Goal: Navigation & Orientation: Find specific page/section

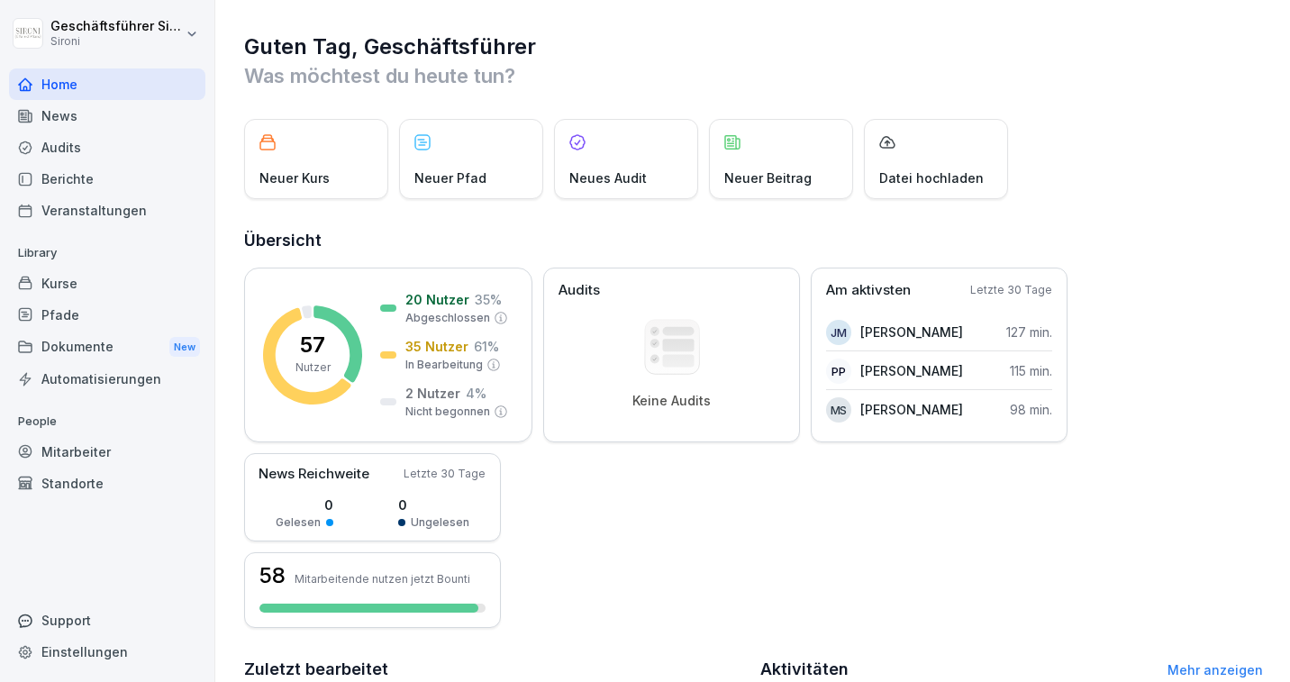
click at [80, 287] on div "Kurse" at bounding box center [107, 283] width 196 height 32
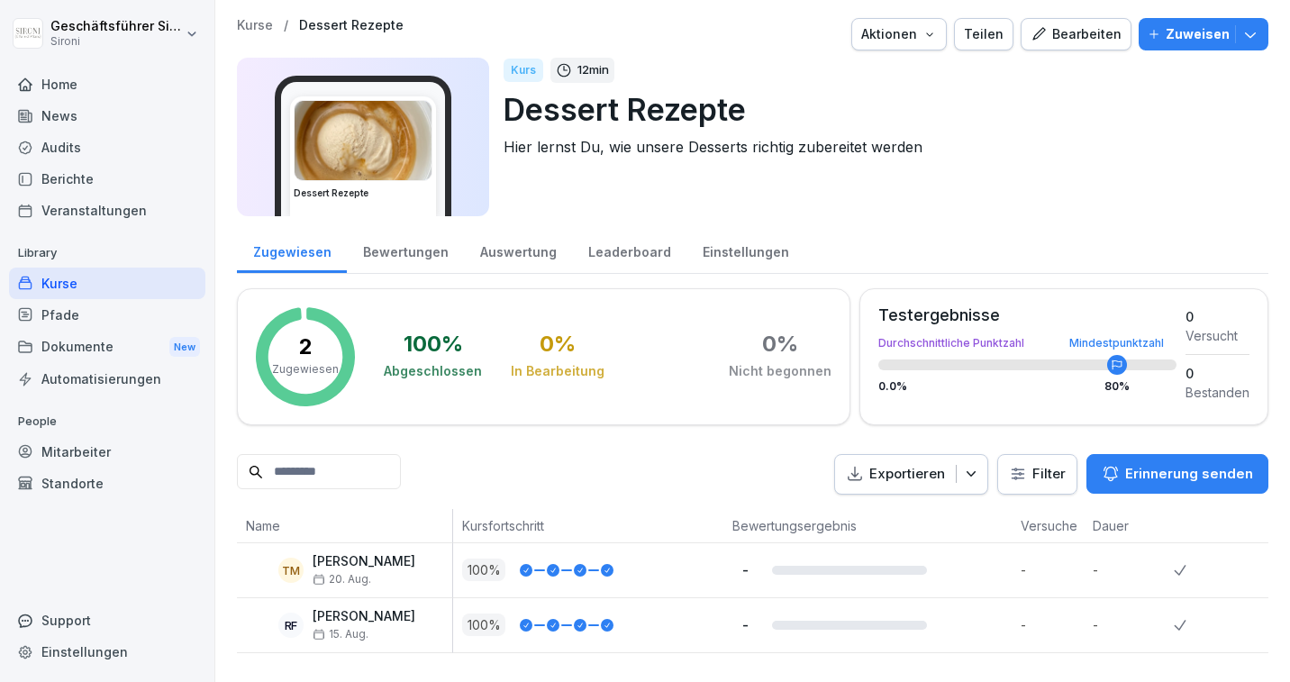
click at [419, 255] on div "Bewertungen" at bounding box center [405, 250] width 117 height 46
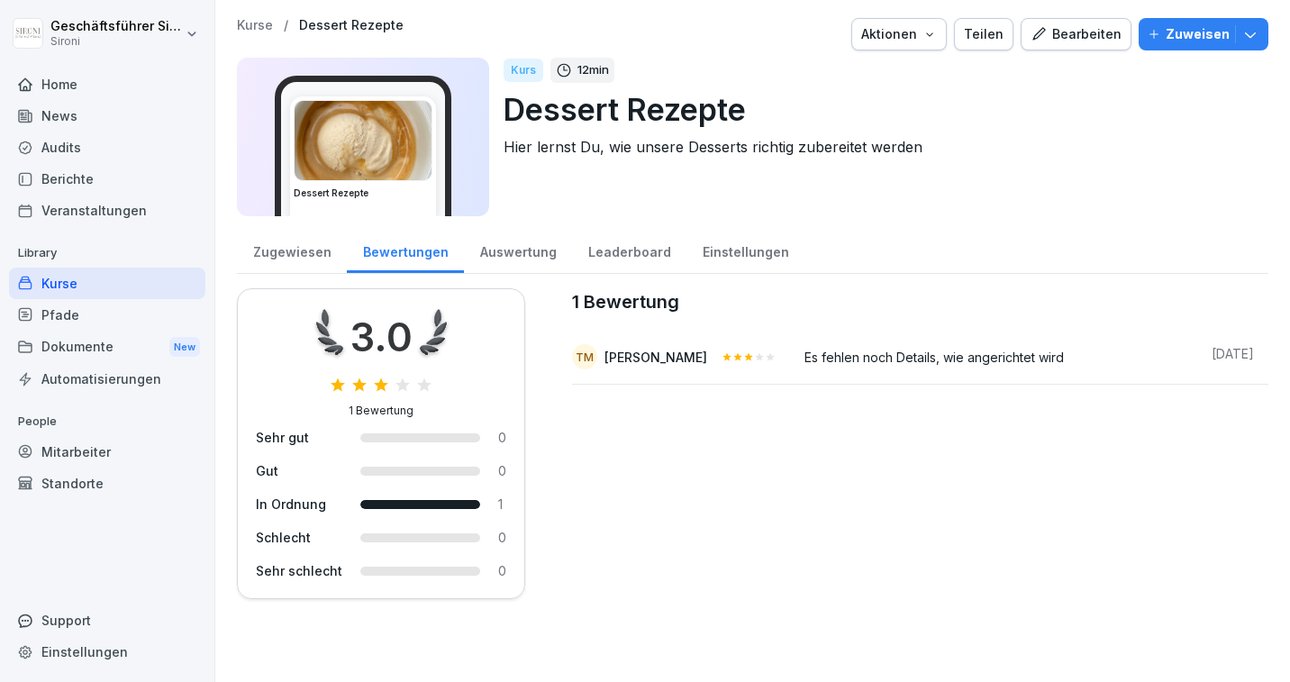
click at [281, 253] on div "Zugewiesen" at bounding box center [292, 250] width 110 height 46
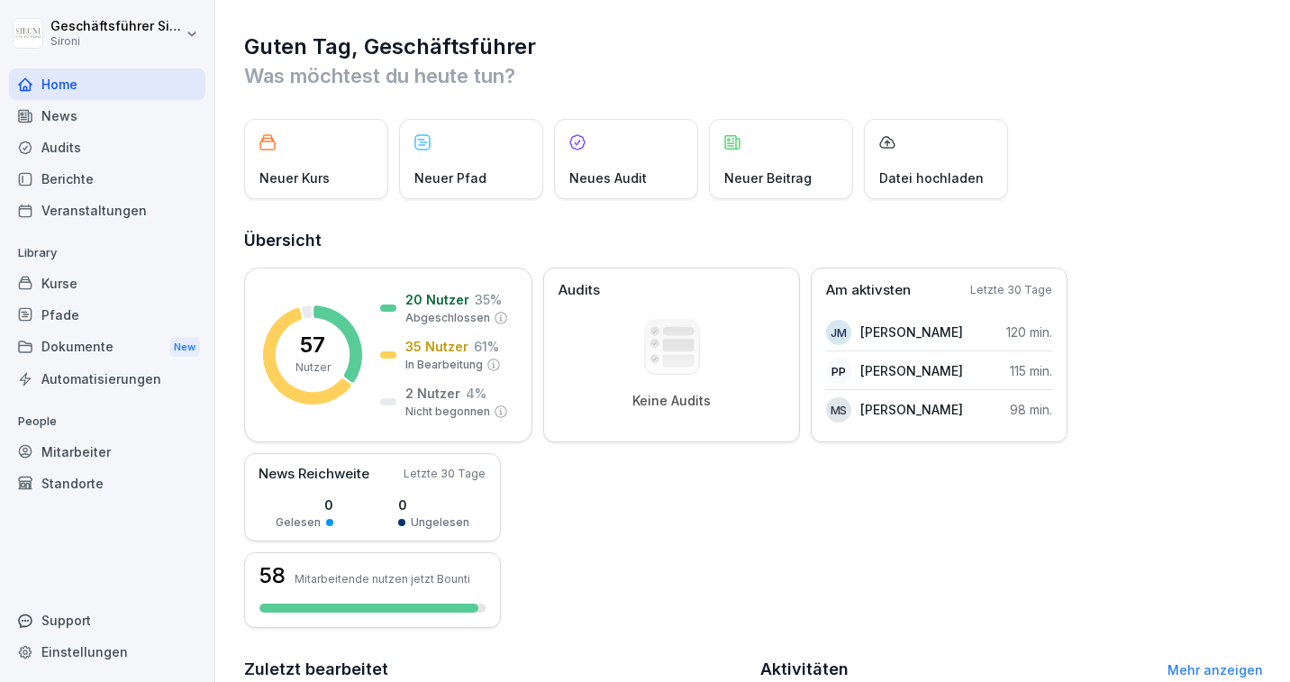
click at [64, 114] on div "News" at bounding box center [107, 116] width 196 height 32
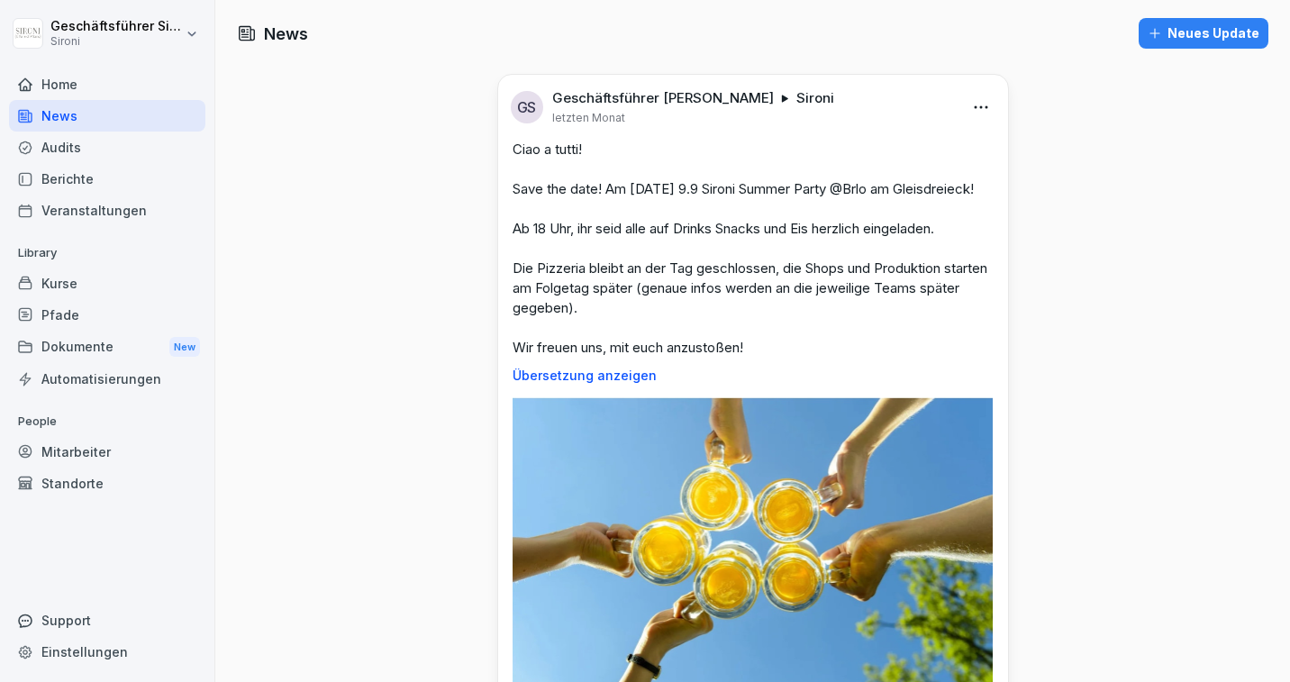
scroll to position [304, 0]
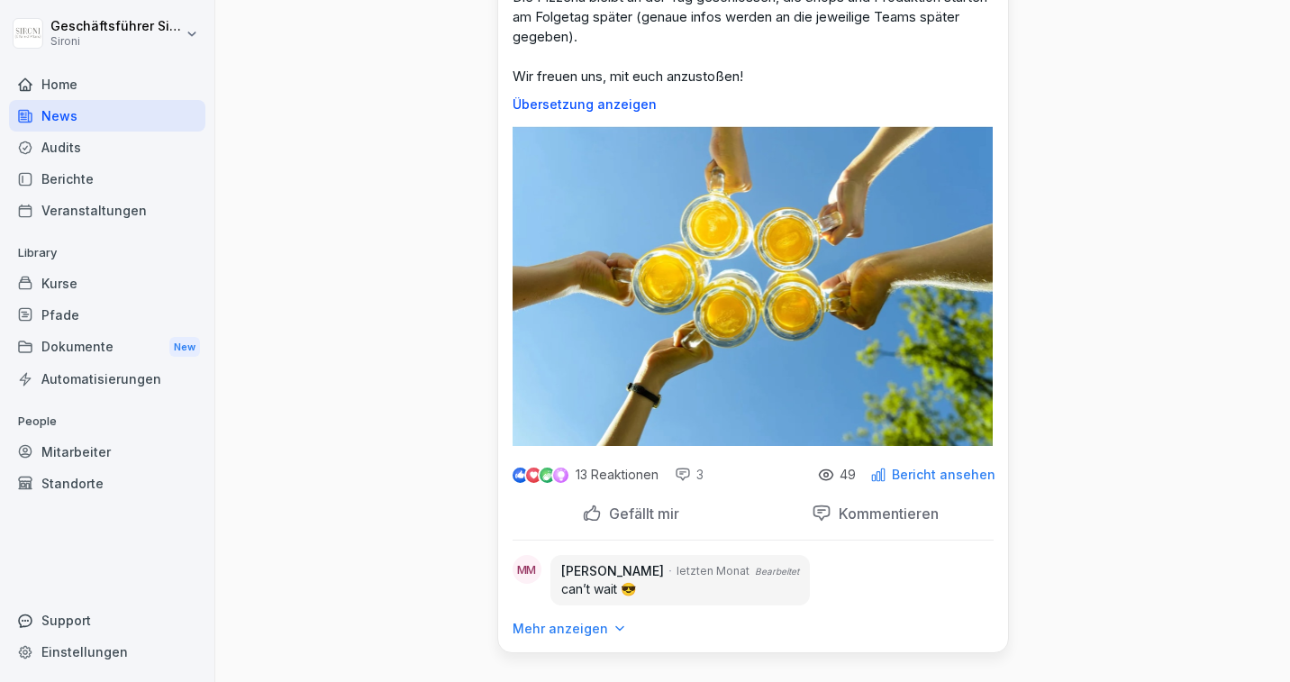
click at [943, 467] on p "Bericht ansehen" at bounding box center [944, 474] width 104 height 14
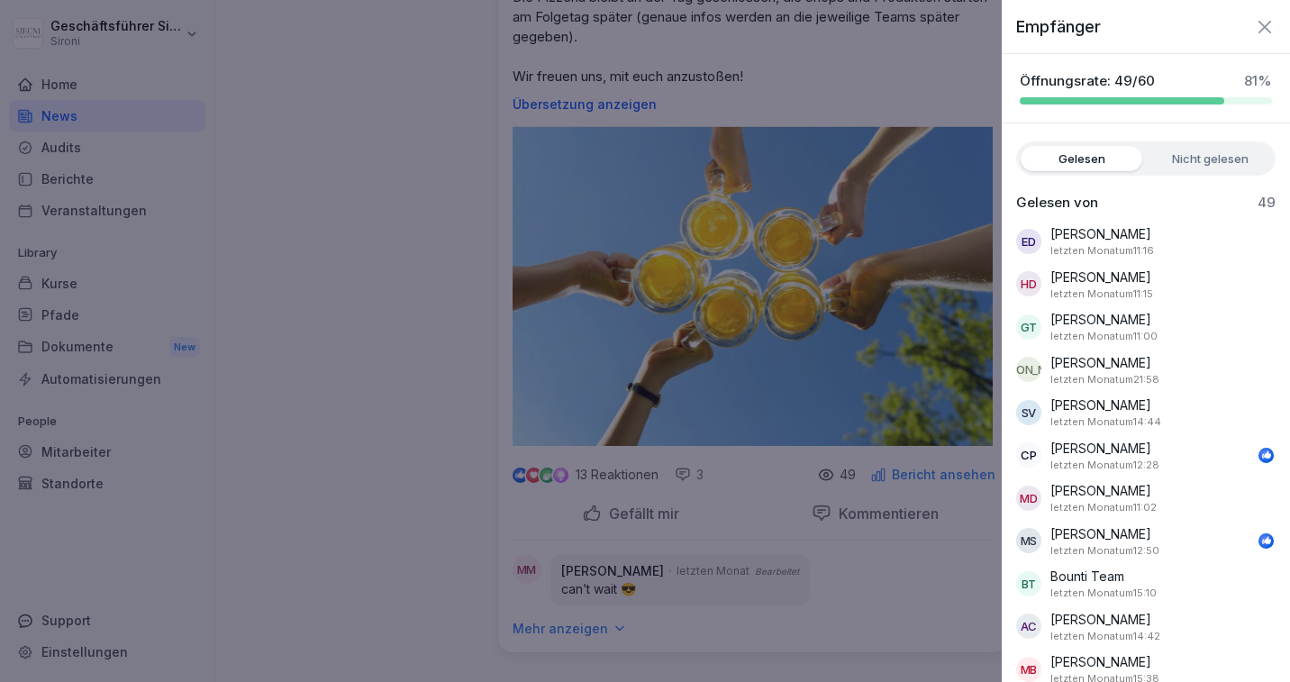
click at [1209, 146] on label "Nicht gelesen" at bounding box center [1210, 158] width 122 height 25
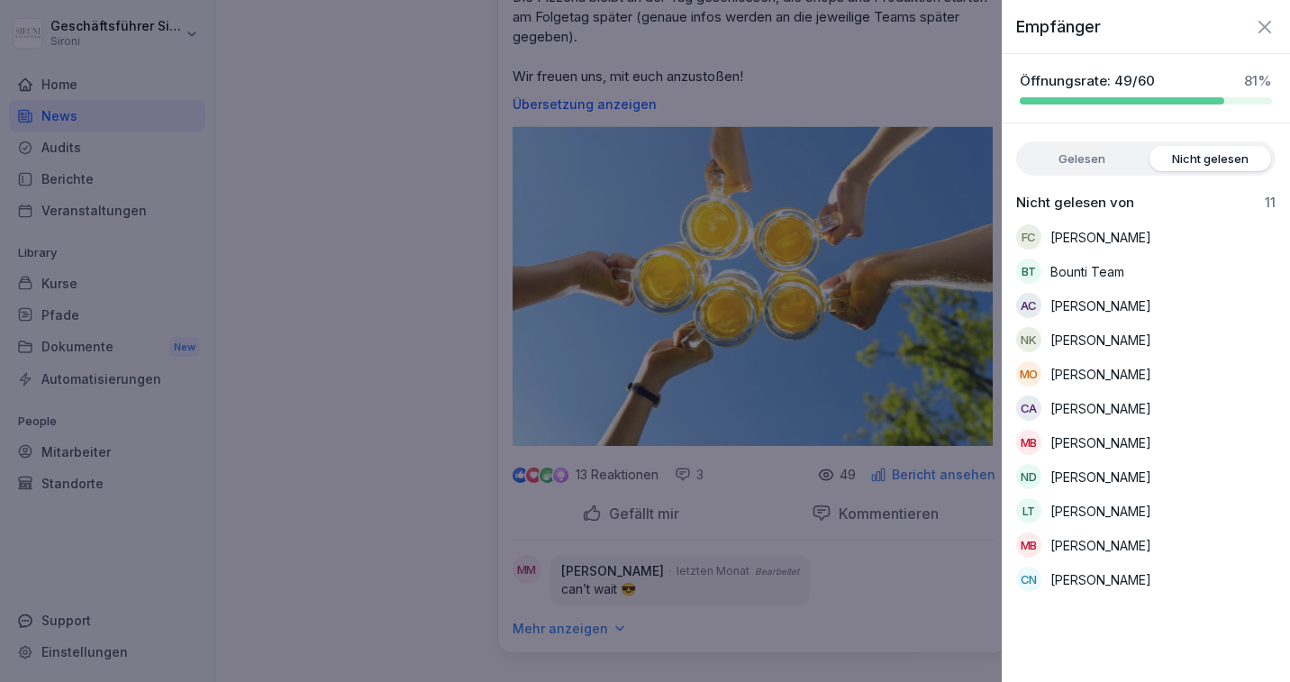
click at [1263, 27] on icon "button" at bounding box center [1264, 26] width 13 height 13
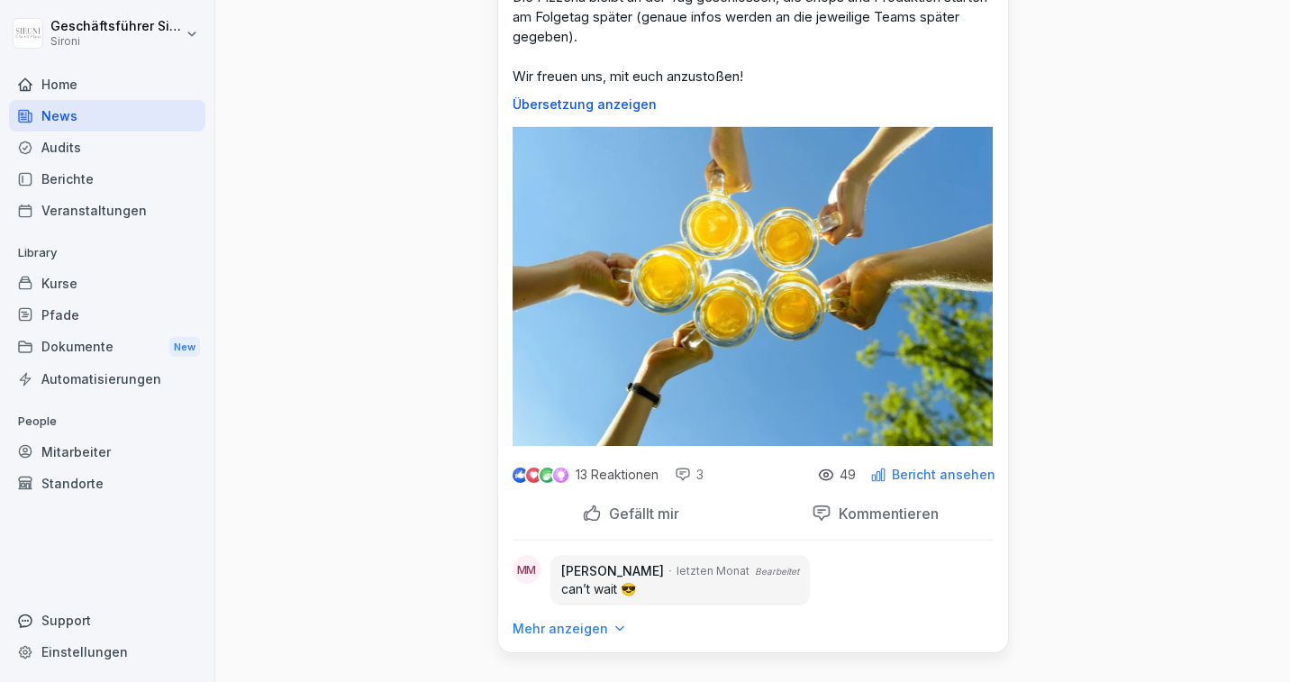
click at [51, 380] on div "Automatisierungen" at bounding box center [107, 379] width 196 height 32
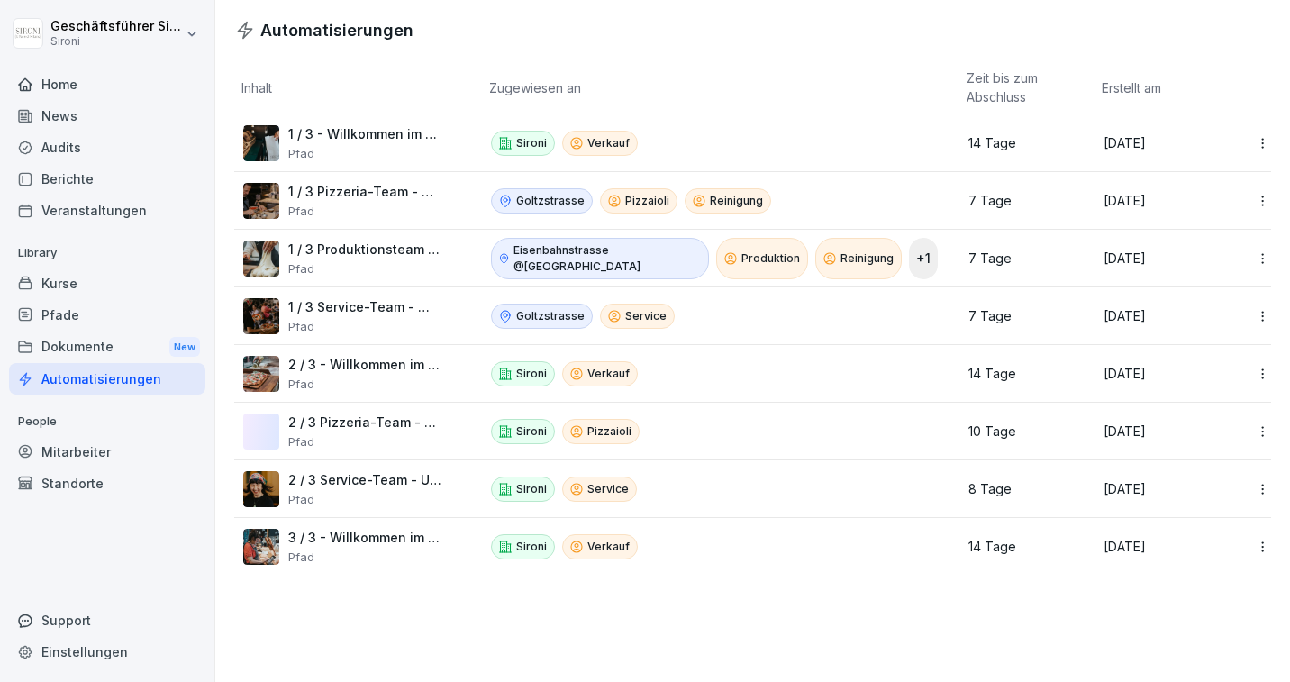
click at [323, 241] on p "1 / 3 Produktionsteam - Willkommen bei Sironi" at bounding box center [364, 249] width 153 height 16
click at [298, 249] on p "1 / 3 Produktionsteam - Willkommen bei Sironi" at bounding box center [364, 249] width 153 height 16
click at [384, 253] on p "1 / 3 Produktionsteam - Willkommen bei Sironi" at bounding box center [364, 249] width 153 height 16
click at [372, 249] on p "1 / 3 Produktionsteam - Willkommen bei Sironi" at bounding box center [364, 249] width 153 height 16
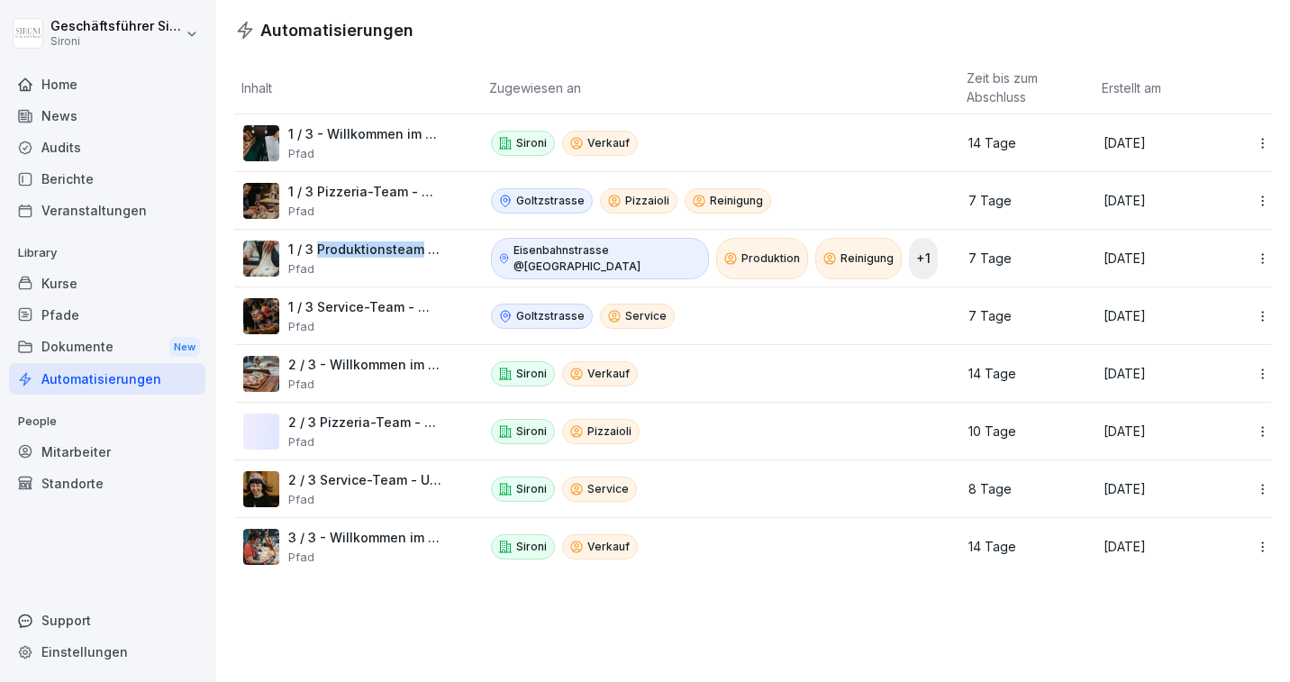
click at [248, 248] on img at bounding box center [261, 258] width 36 height 36
click at [324, 257] on div "1 / 3 Produktionsteam - Willkommen bei Sironi Pfad" at bounding box center [364, 258] width 153 height 34
click at [348, 233] on td "1 / 3 Produktionsteam - Willkommen bei Sironi Pfad" at bounding box center [358, 259] width 248 height 58
click at [361, 246] on p "1 / 3 Produktionsteam - Willkommen bei Sironi" at bounding box center [364, 249] width 153 height 16
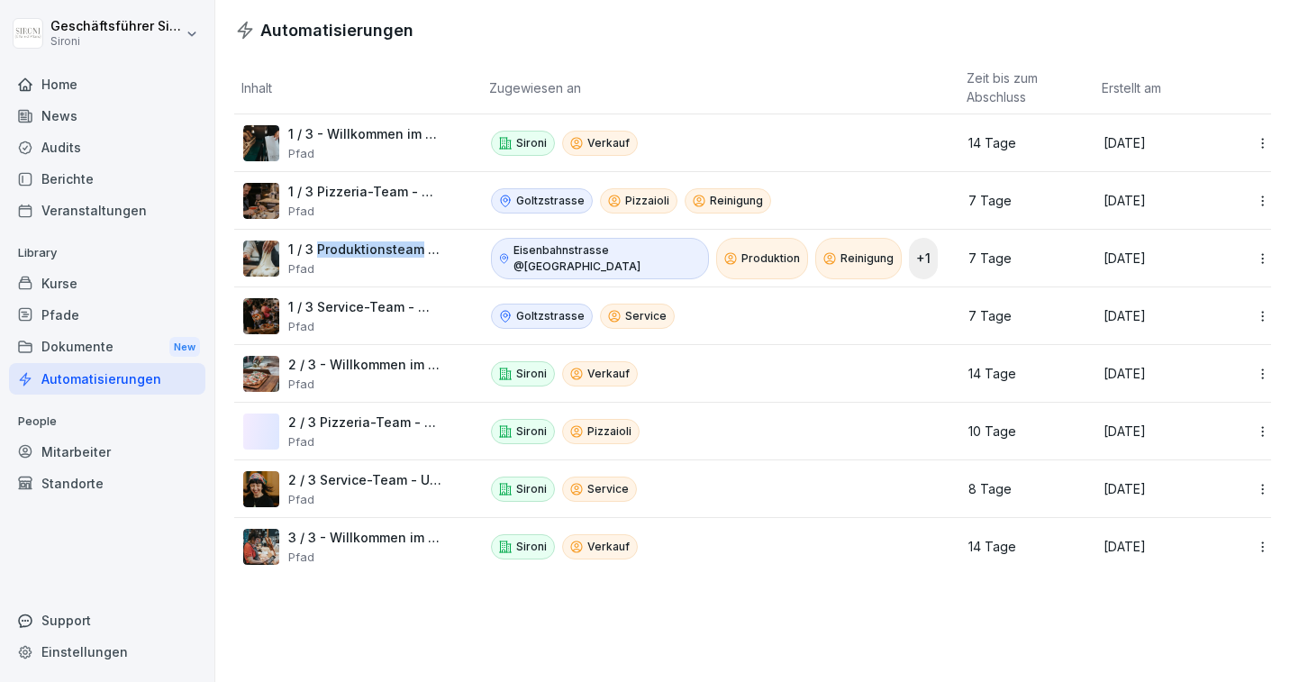
click at [361, 246] on p "1 / 3 Produktionsteam - Willkommen bei Sironi" at bounding box center [364, 249] width 153 height 16
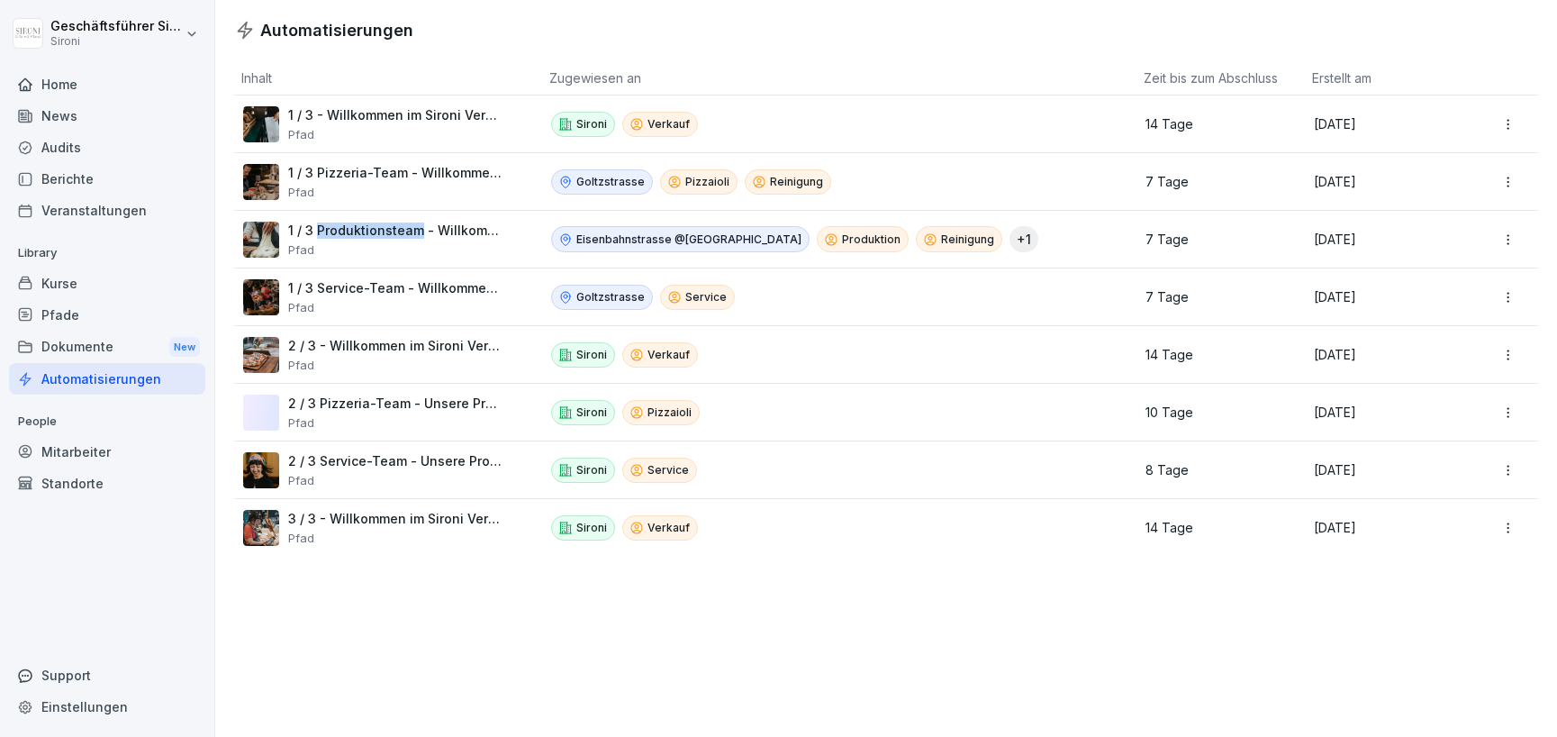
click at [1289, 243] on html "Geschäftsführer Sironi Sironi Home News Audits Berichte Veranstaltungen Library…" at bounding box center [778, 368] width 1557 height 737
click at [1289, 286] on div "Bearbeiten" at bounding box center [1475, 278] width 155 height 31
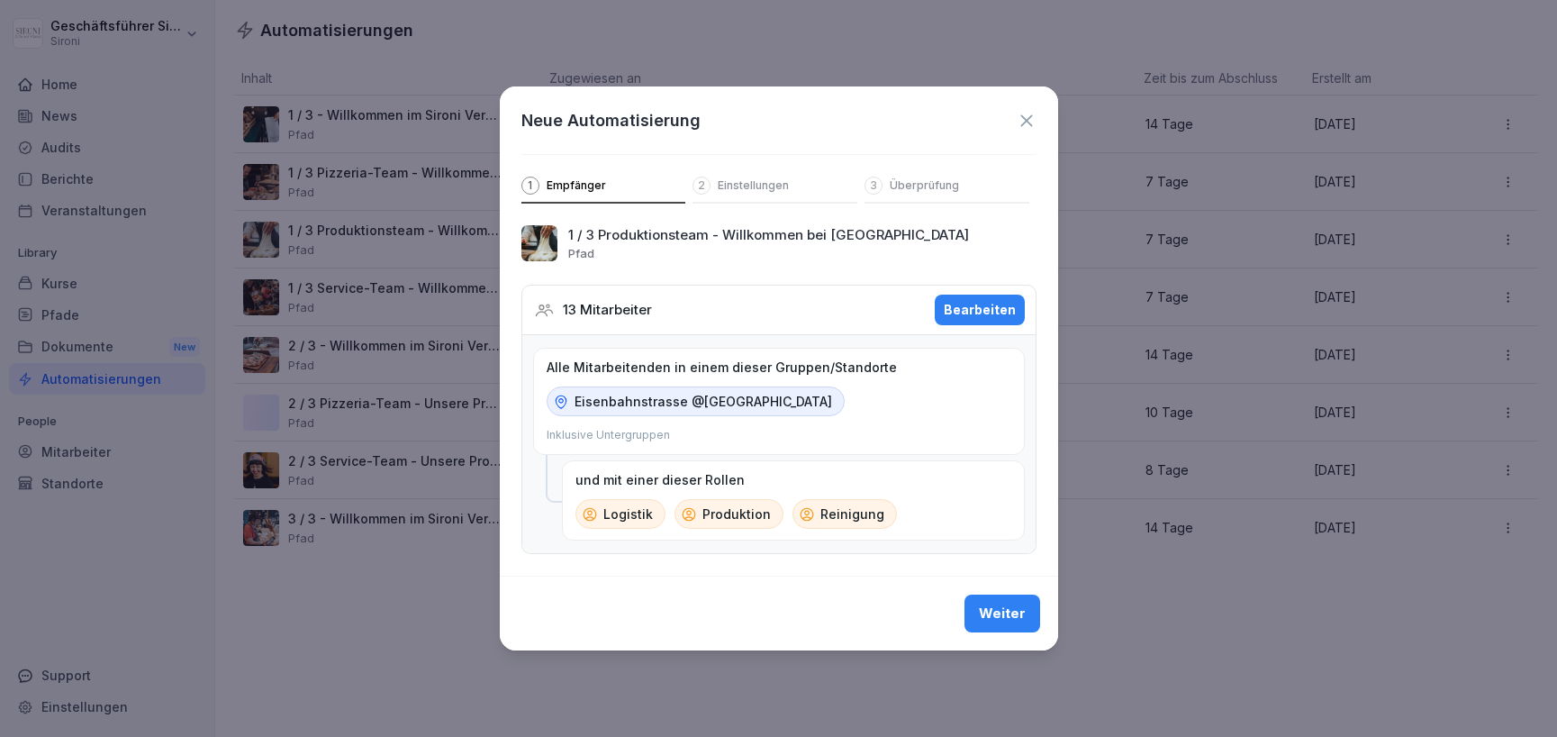
click at [1021, 112] on icon at bounding box center [1027, 121] width 20 height 20
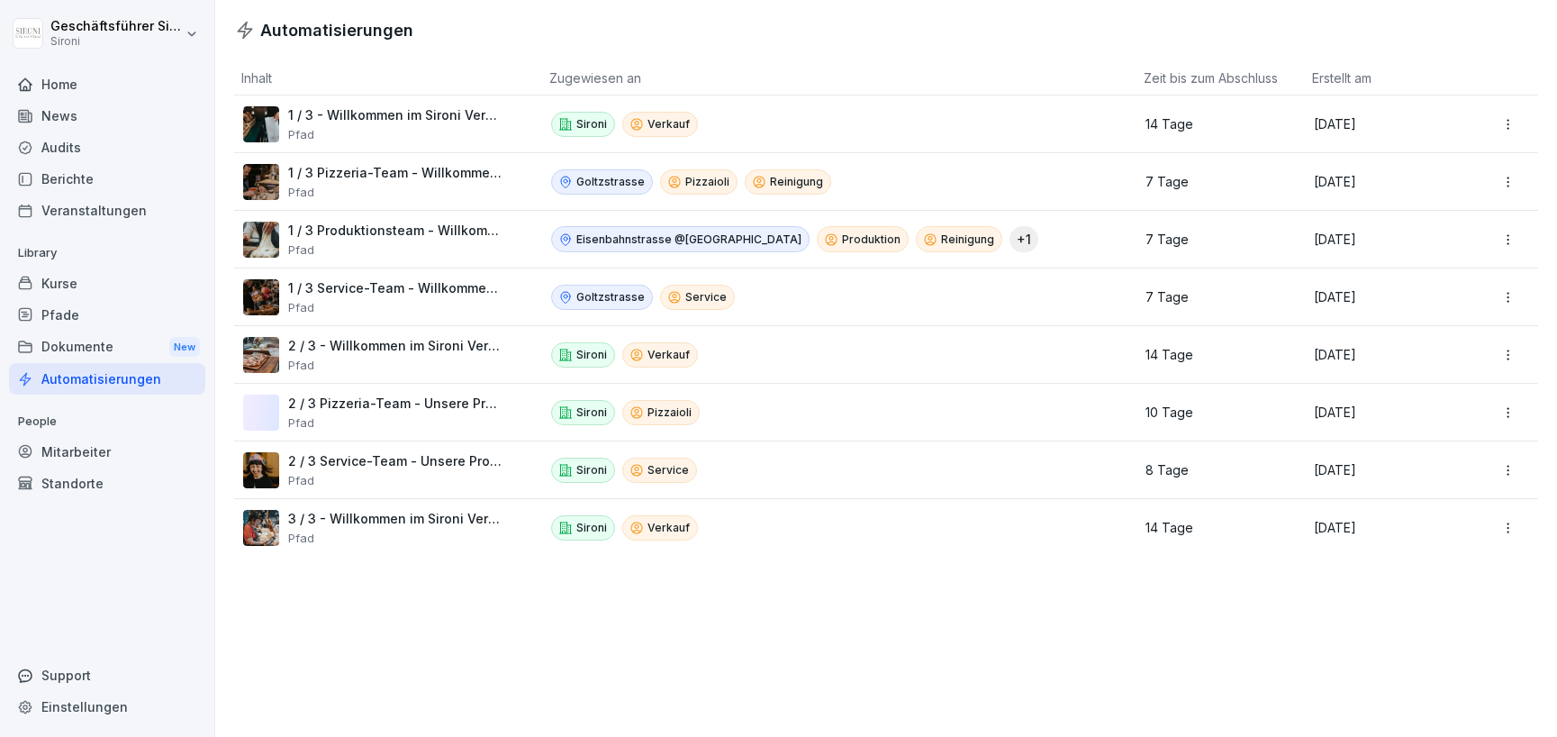
click at [70, 318] on div "Pfade" at bounding box center [107, 315] width 196 height 32
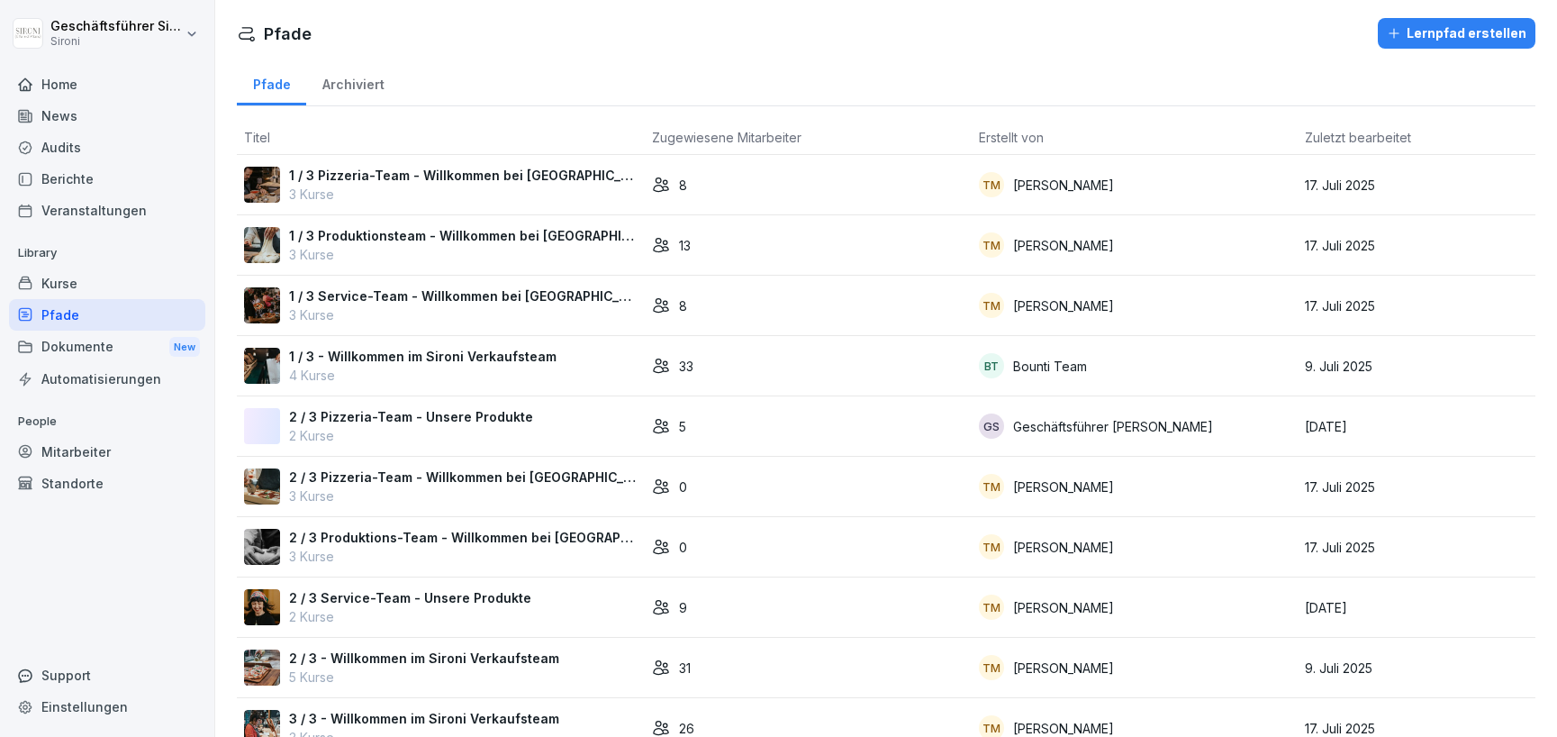
click at [412, 234] on p "1 / 3 Produktionsteam - Willkommen bei Sironi" at bounding box center [463, 235] width 349 height 19
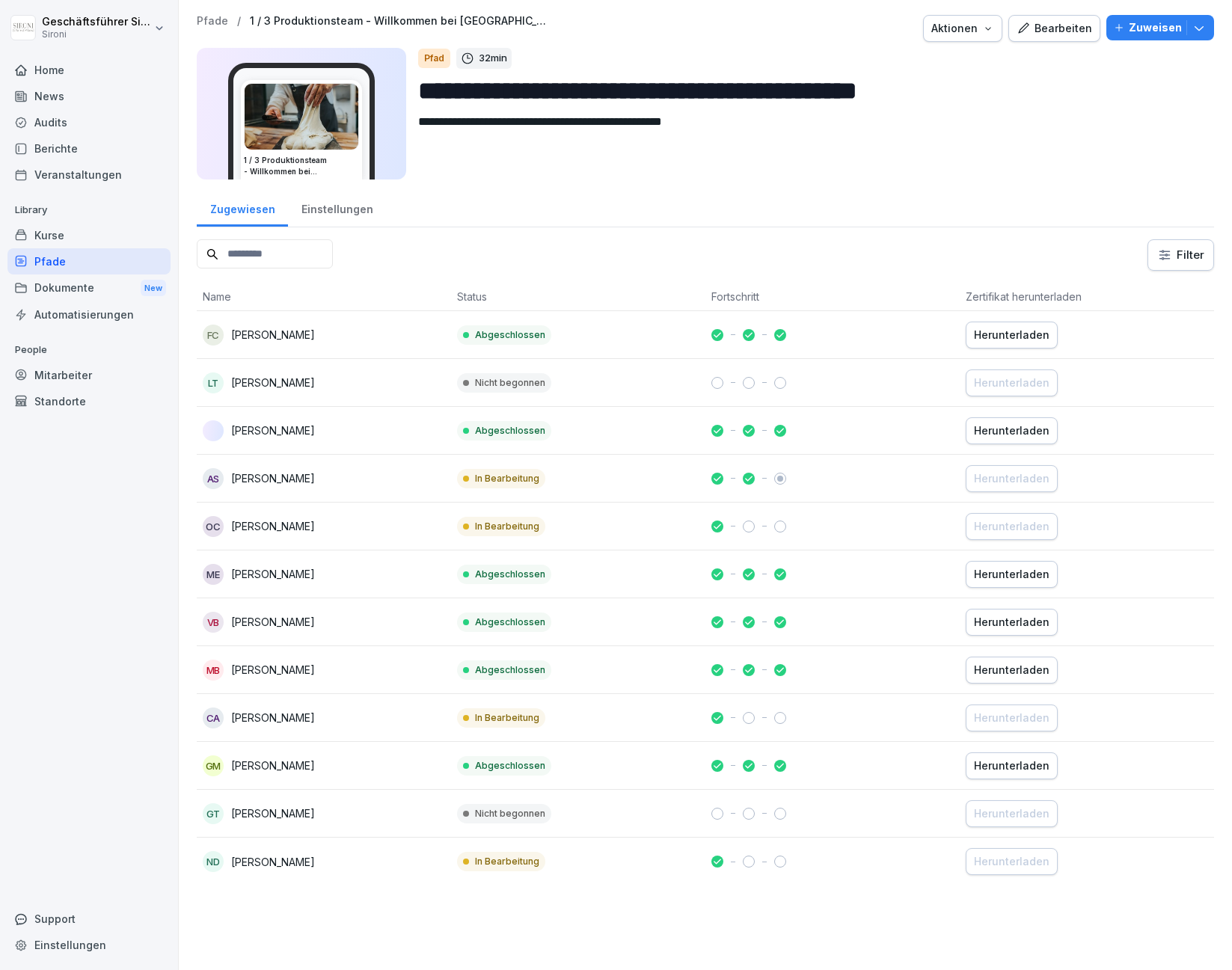
click at [67, 73] on div "Home" at bounding box center [89, 70] width 163 height 27
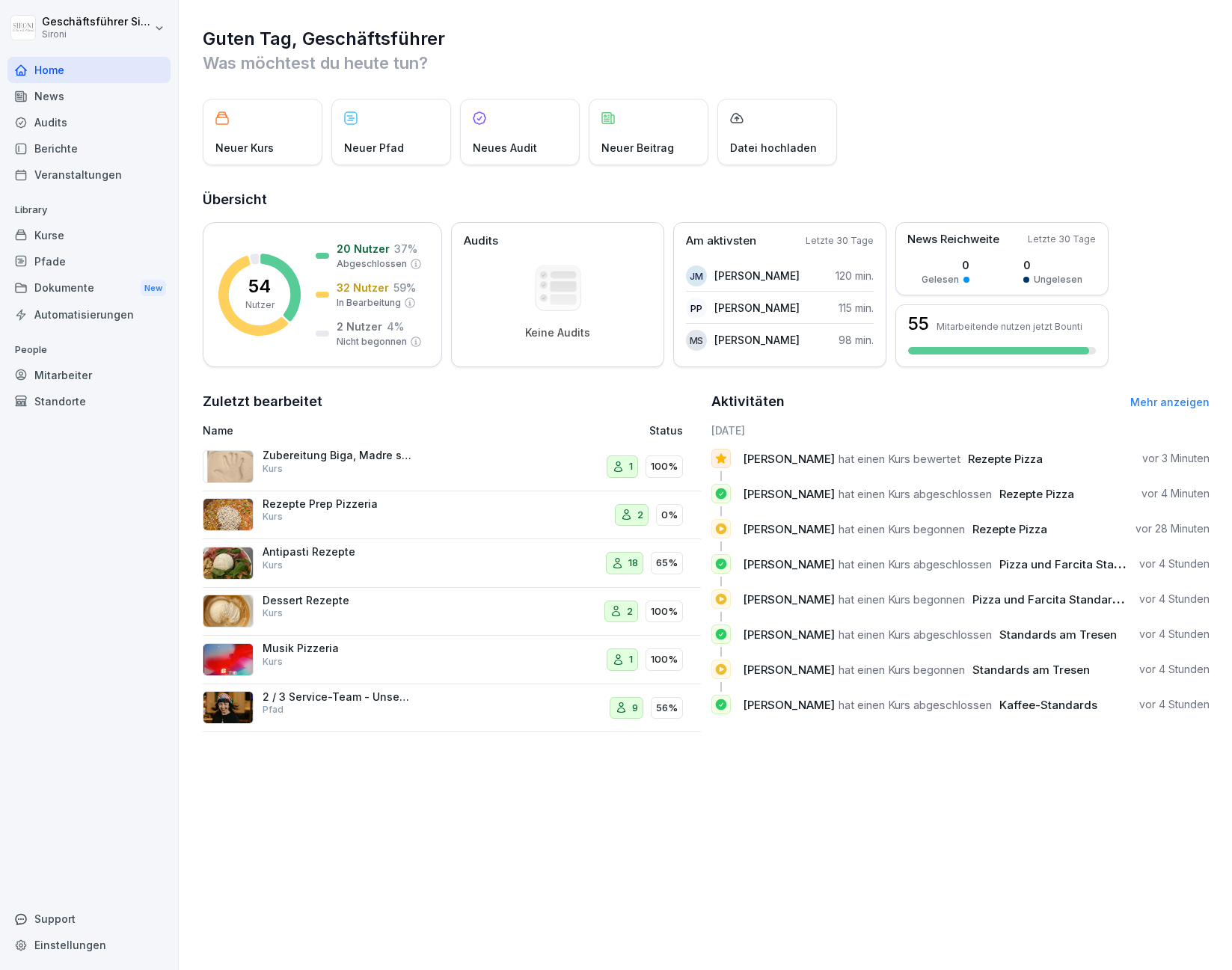
click at [987, 461] on span "Rezepte Pizza" at bounding box center [1005, 458] width 75 height 14
click at [53, 225] on div "Kurse" at bounding box center [89, 235] width 163 height 27
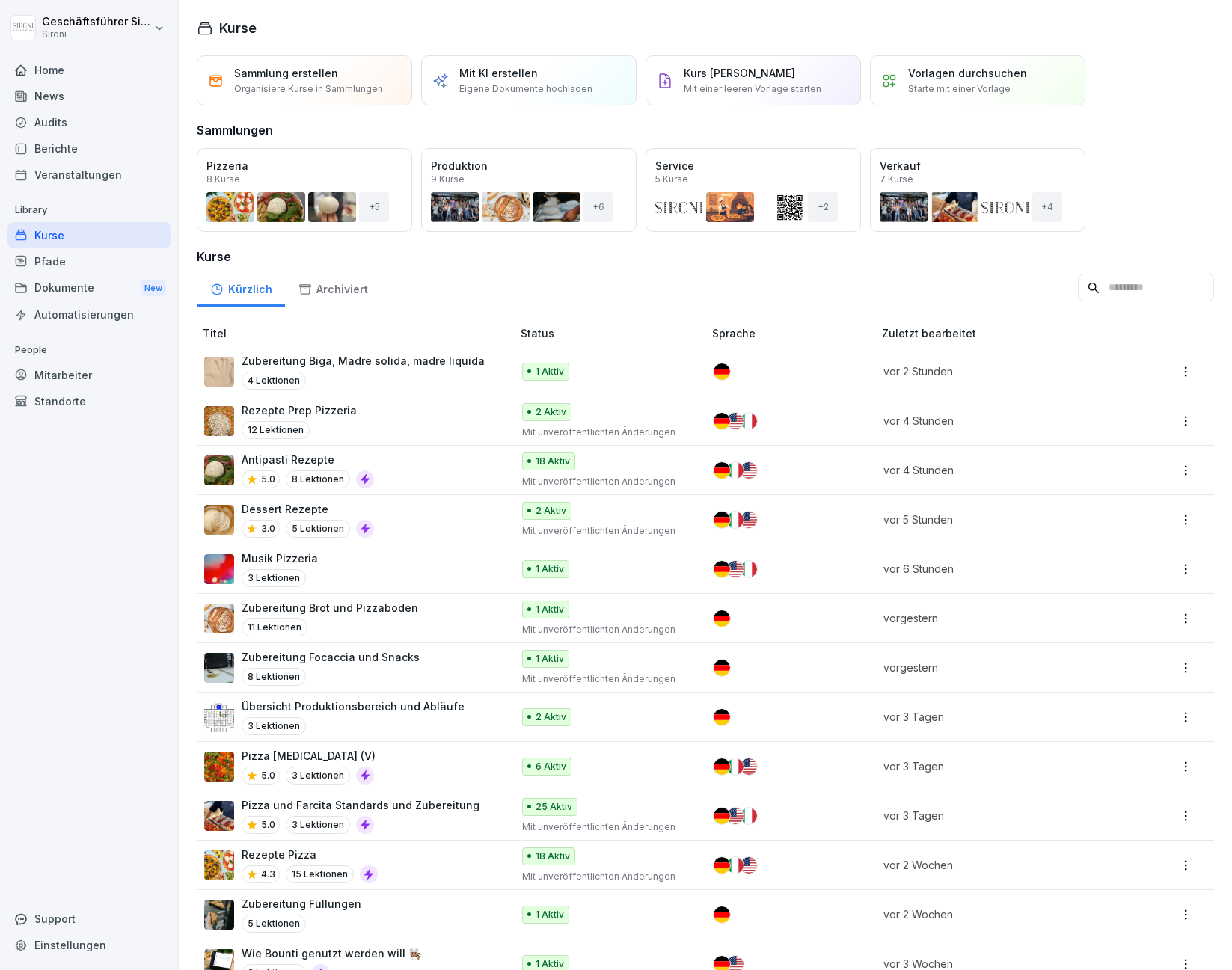
click at [268, 852] on p "Rezepte Pizza" at bounding box center [310, 854] width 136 height 16
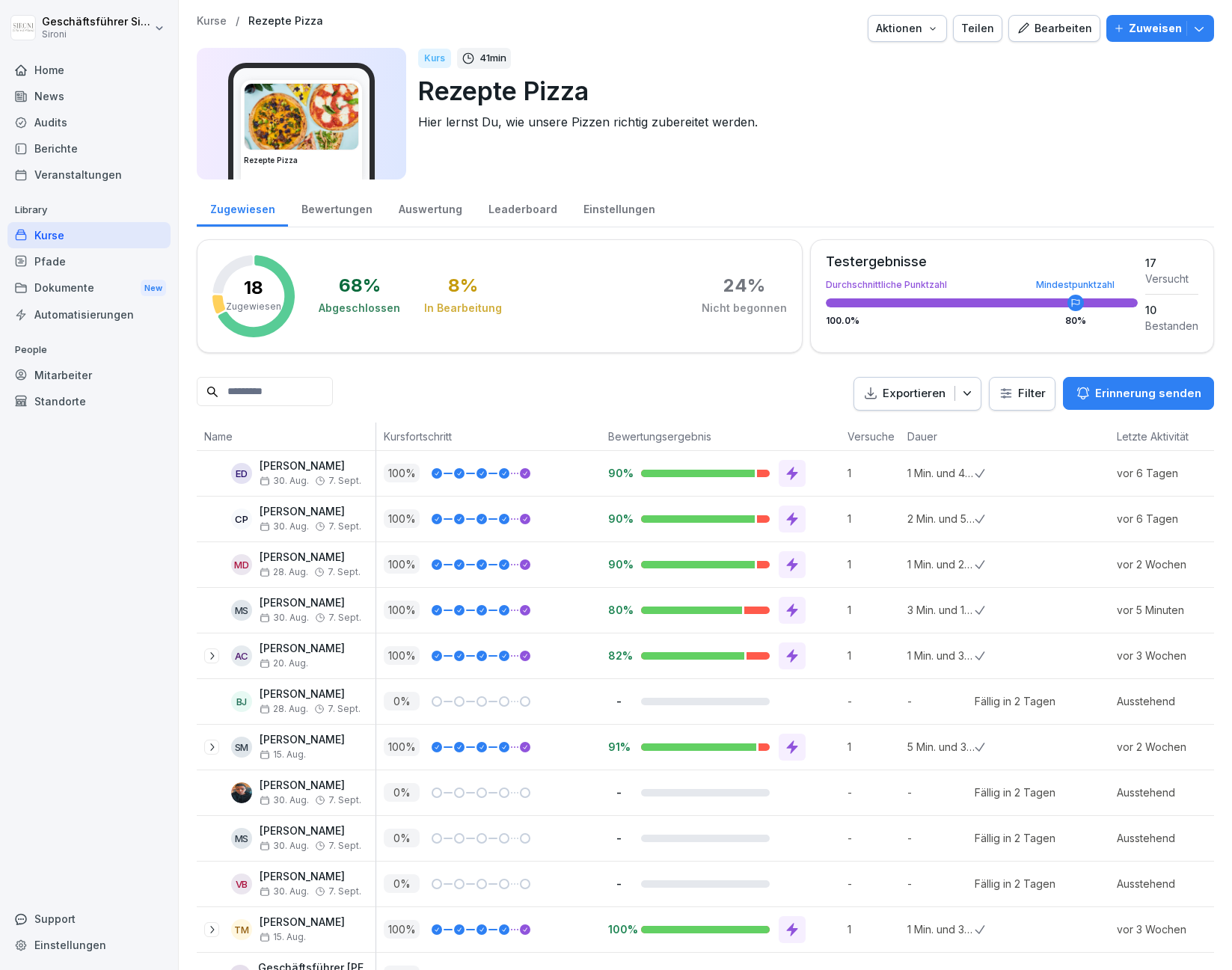
click at [317, 218] on div "Bewertungen" at bounding box center [336, 208] width 97 height 38
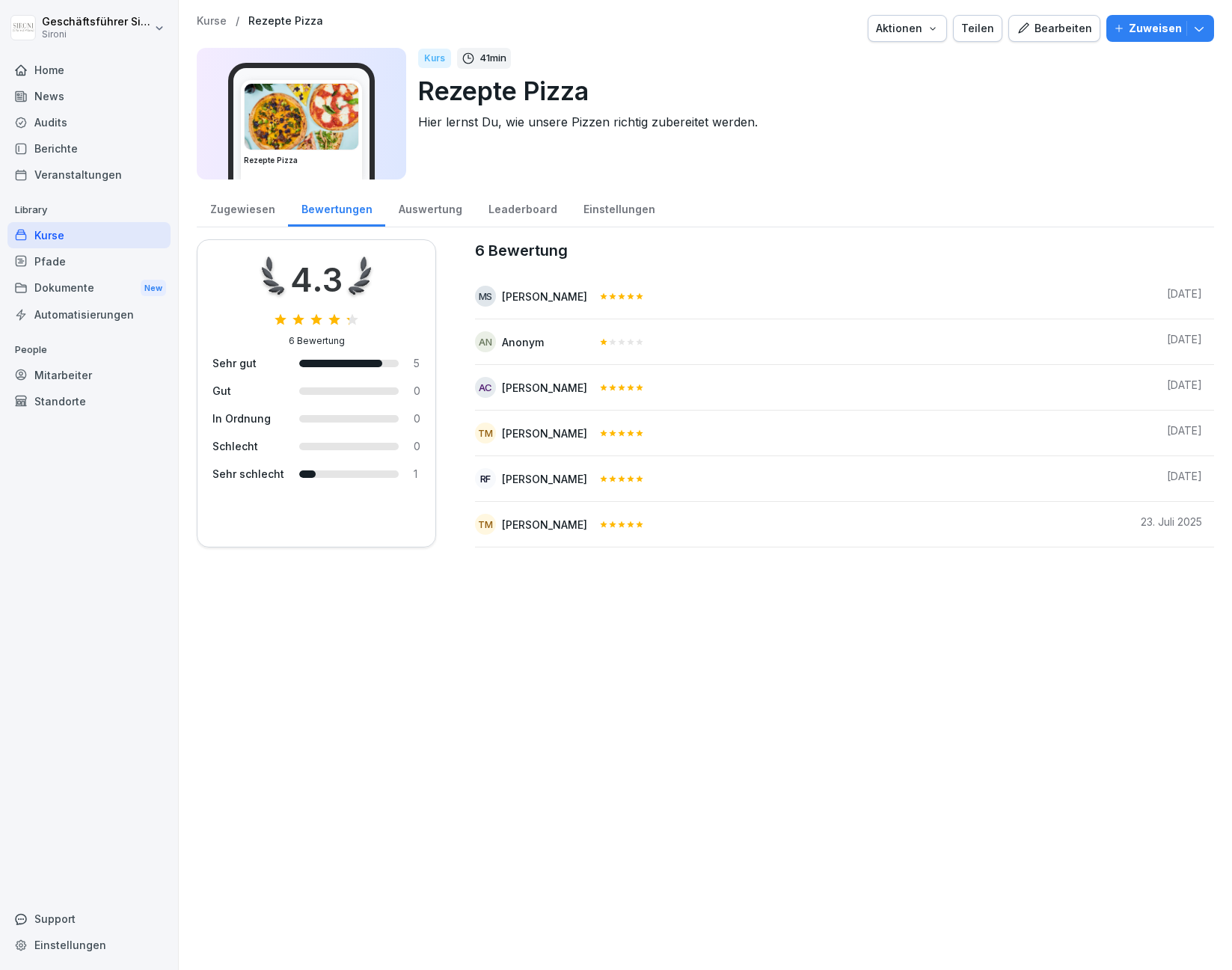
click at [29, 76] on div "Home" at bounding box center [89, 70] width 163 height 27
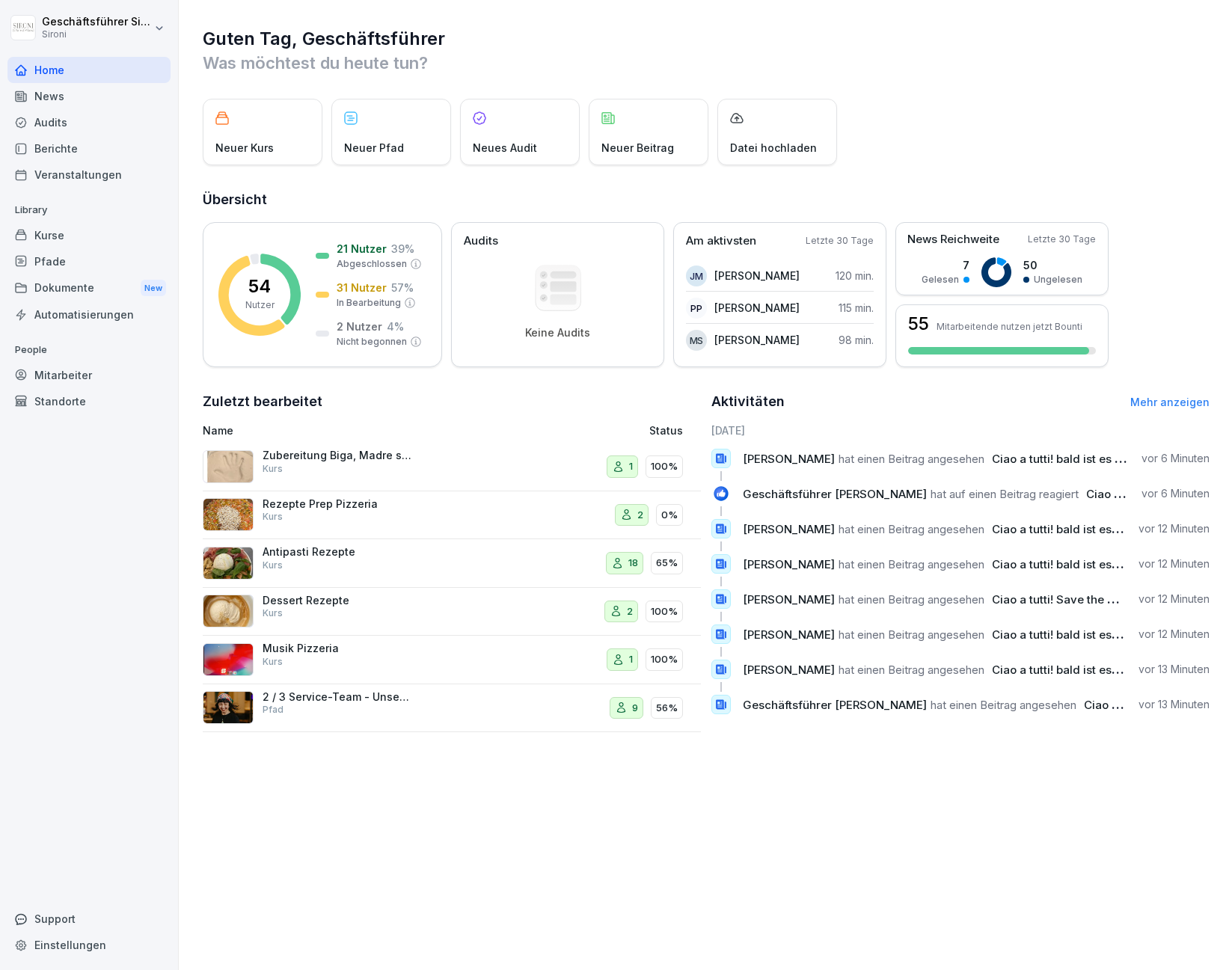
click at [49, 83] on div "News" at bounding box center [89, 96] width 163 height 27
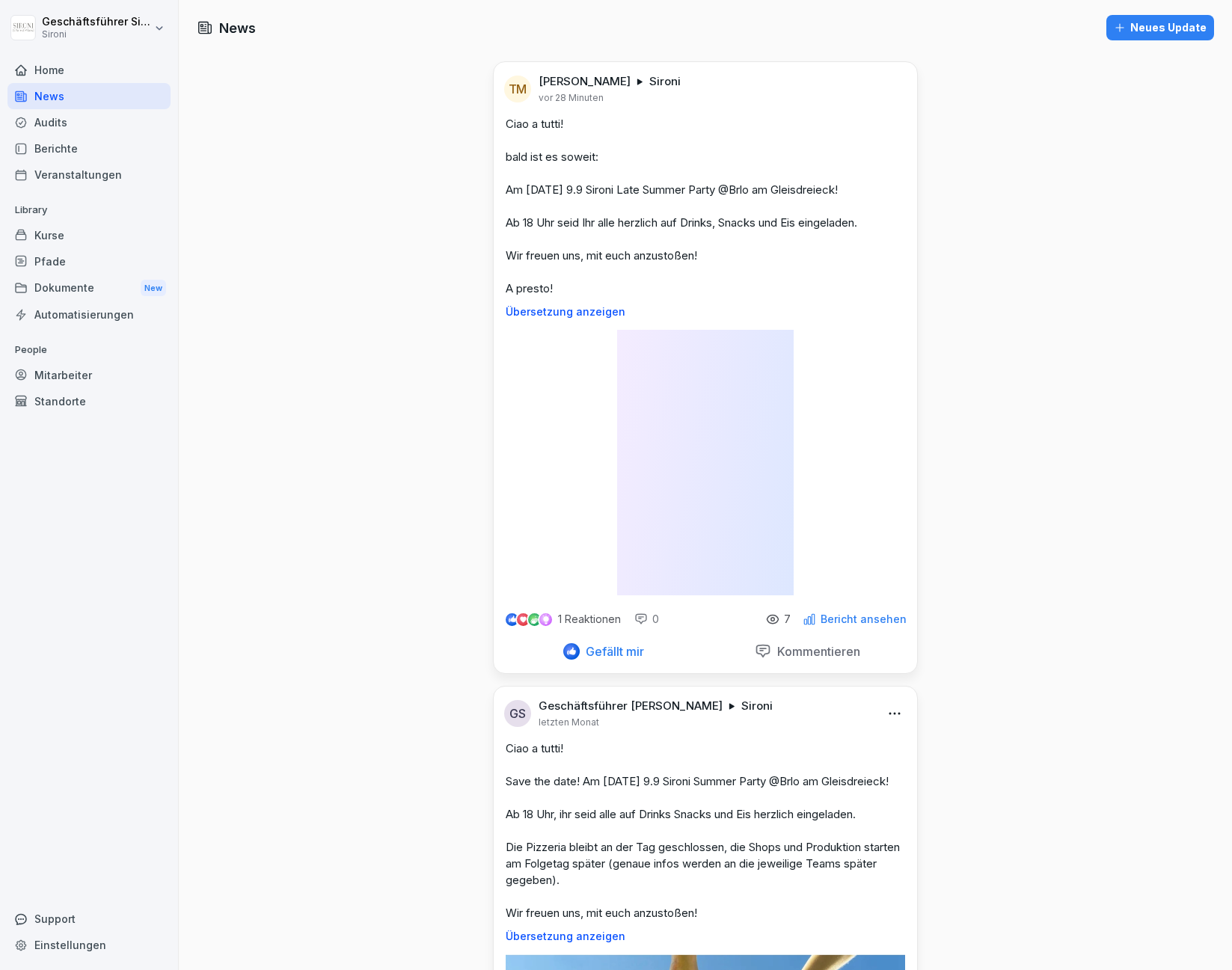
click at [48, 73] on div "Home" at bounding box center [89, 70] width 163 height 27
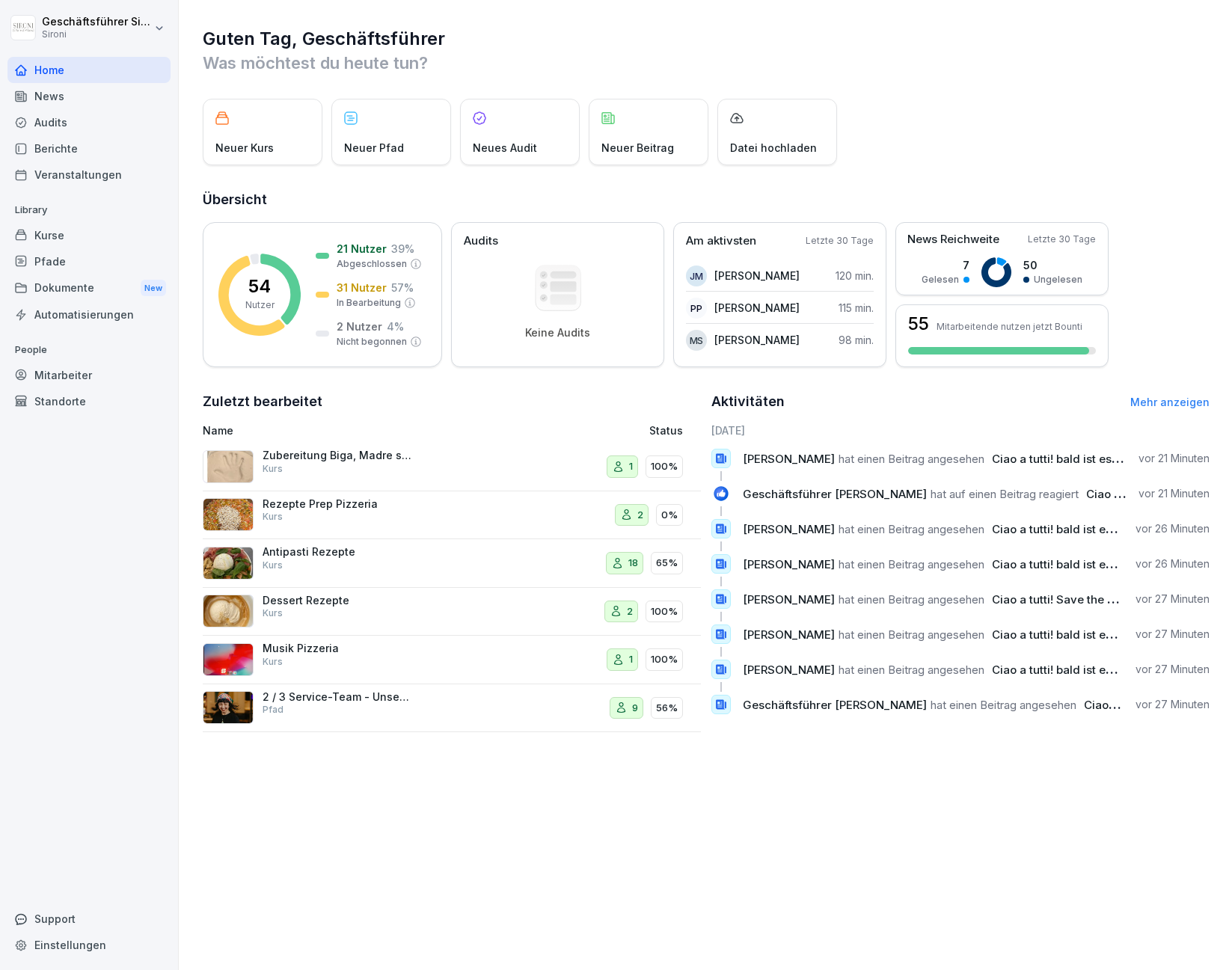
click at [48, 73] on div "Home" at bounding box center [89, 70] width 163 height 27
click at [1162, 410] on div "Aktivitäten Mehr anzeigen" at bounding box center [960, 401] width 498 height 21
click at [1163, 408] on link "Mehr anzeigen" at bounding box center [1170, 401] width 79 height 12
